Goal: Task Accomplishment & Management: Manage account settings

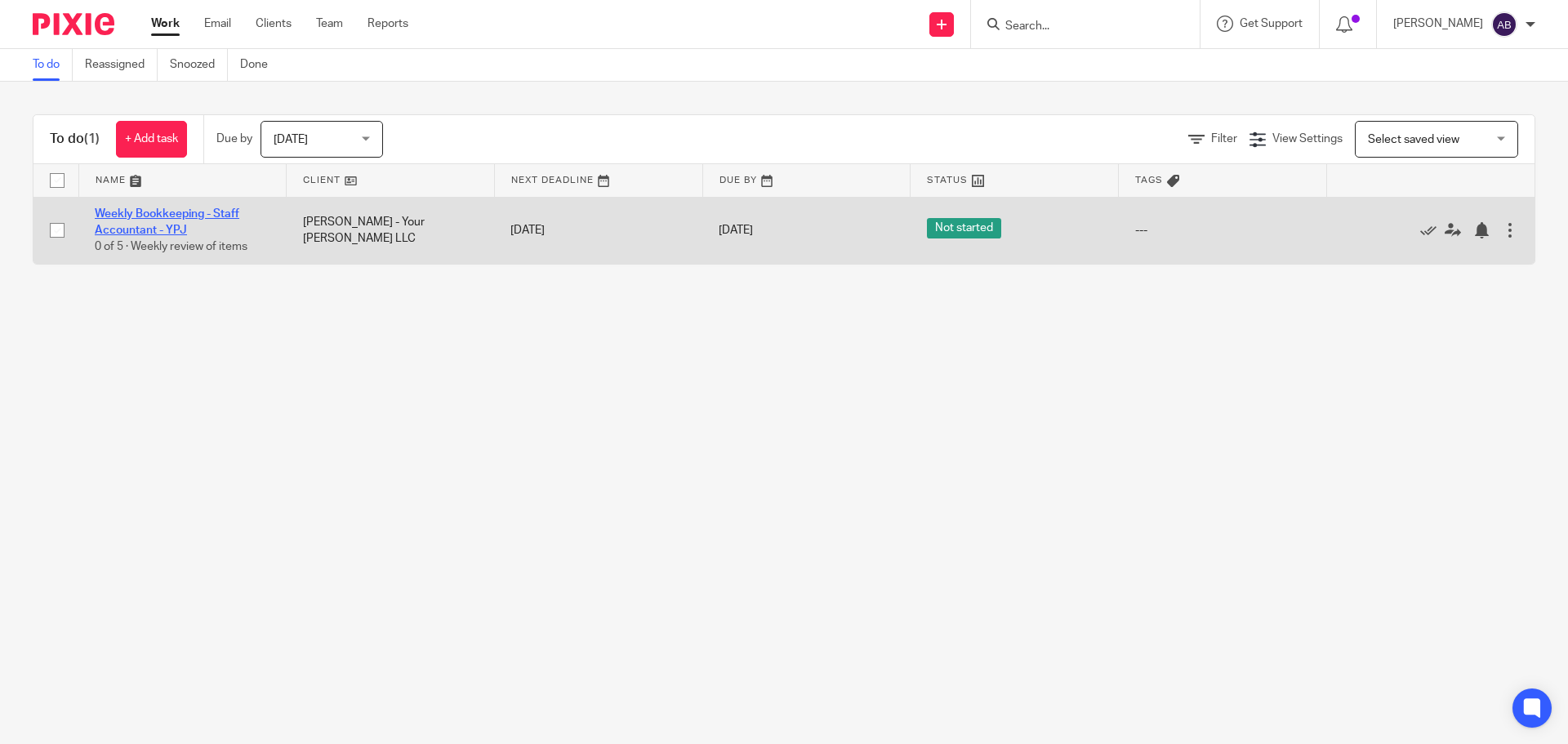
click at [204, 210] on link "Weekly Bookkeeping - Staff Accountant - YPJ" at bounding box center [167, 222] width 144 height 28
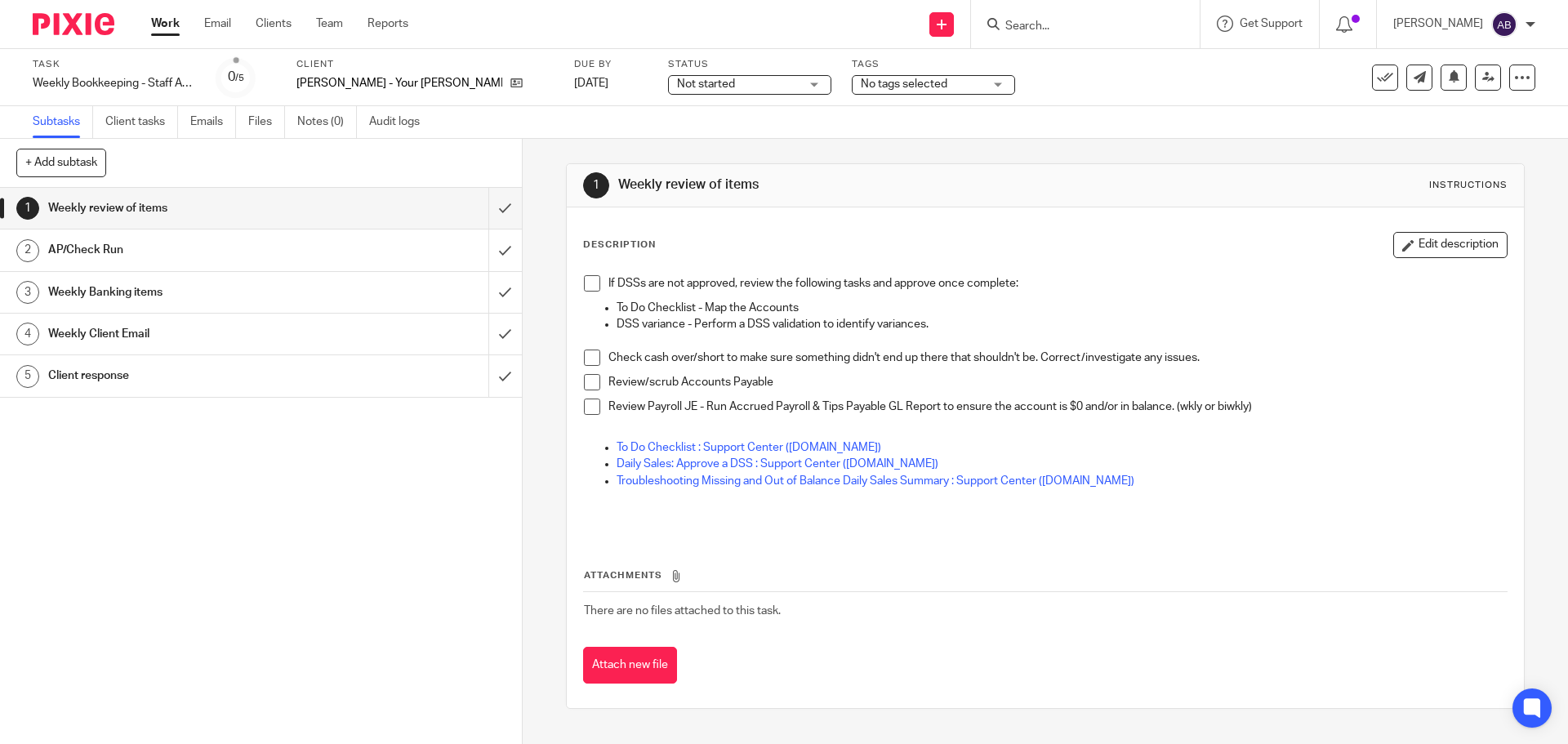
click at [591, 285] on span at bounding box center [592, 284] width 16 height 16
click at [586, 356] on span at bounding box center [592, 358] width 16 height 16
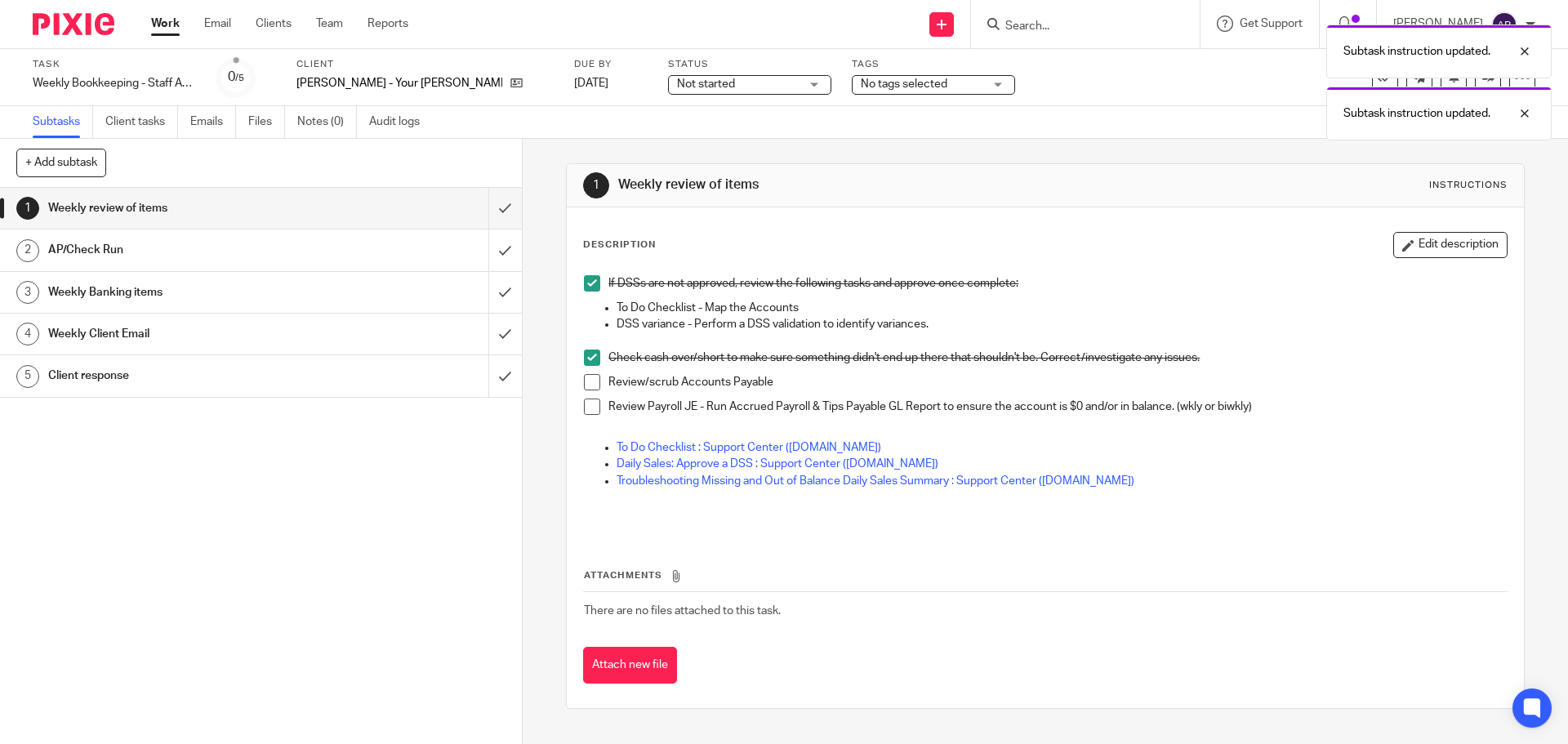
click at [592, 376] on span at bounding box center [592, 382] width 16 height 16
click at [593, 407] on span at bounding box center [592, 407] width 16 height 16
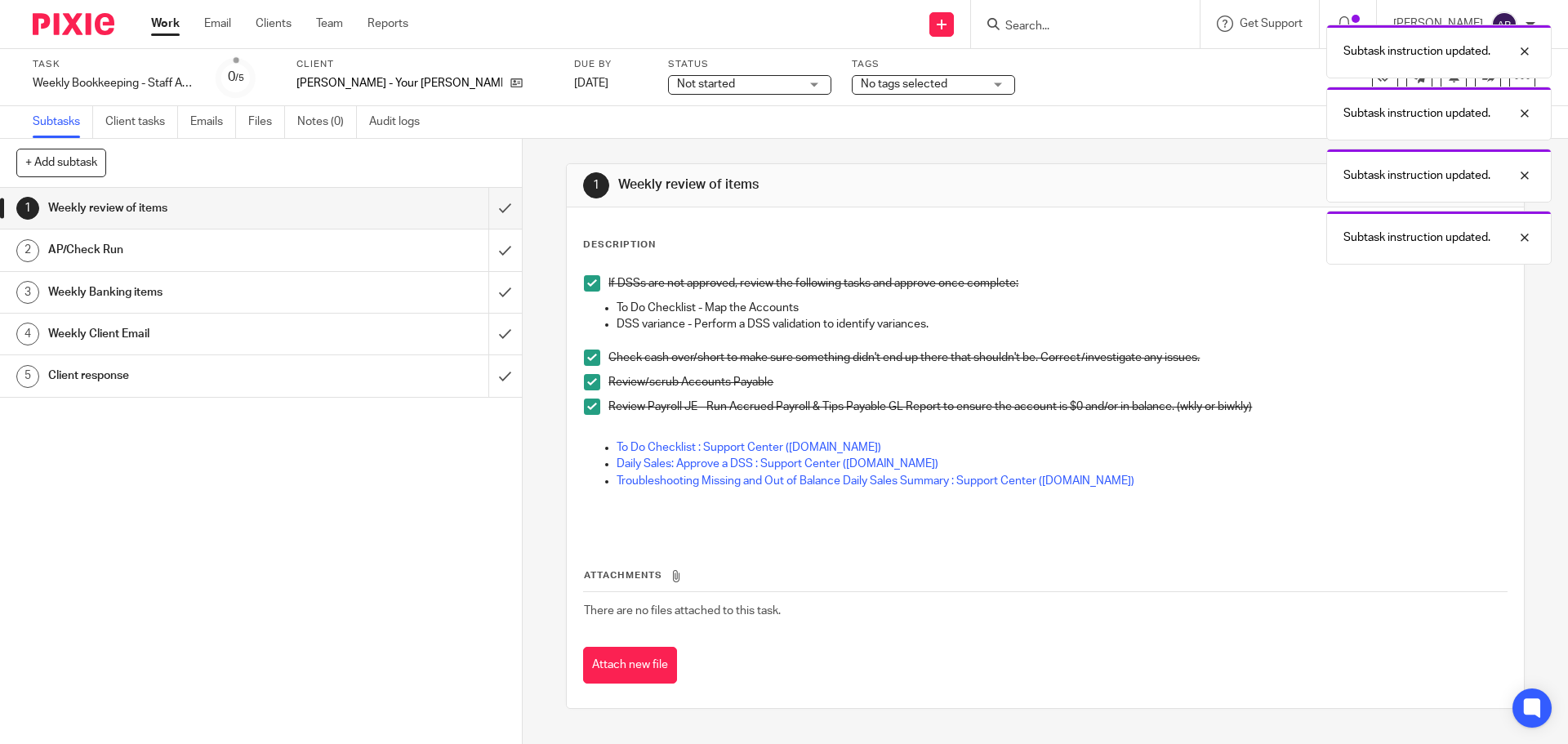
click at [163, 27] on link "Work" at bounding box center [166, 24] width 29 height 16
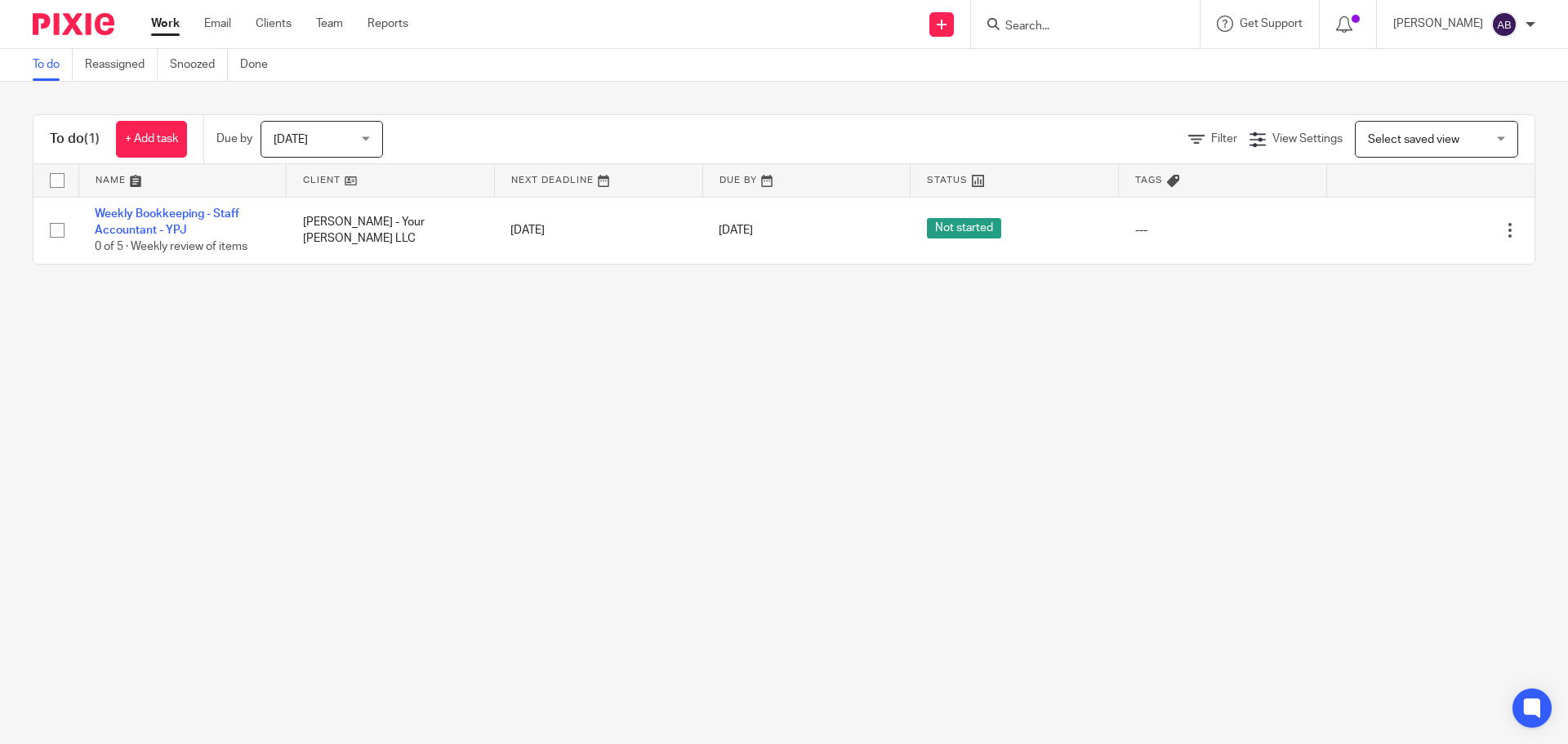
click at [159, 21] on link "Work" at bounding box center [166, 24] width 29 height 16
